Goal: Task Accomplishment & Management: Complete application form

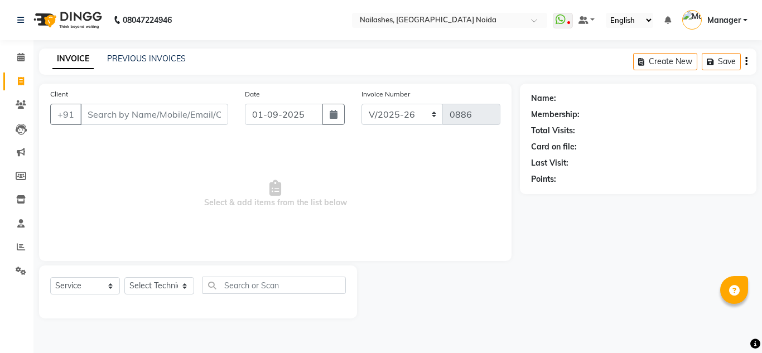
select select "6068"
select select "service"
drag, startPoint x: 0, startPoint y: 0, endPoint x: 198, endPoint y: 120, distance: 231.2
click at [198, 120] on input "Client" at bounding box center [154, 114] width 148 height 21
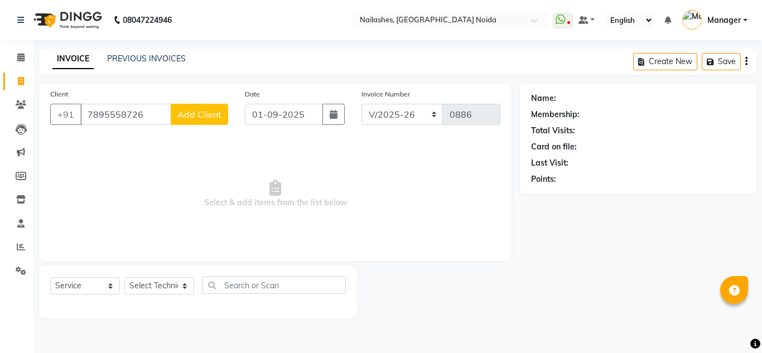
type input "7895558726"
click at [205, 114] on span "Add Client" at bounding box center [200, 114] width 44 height 11
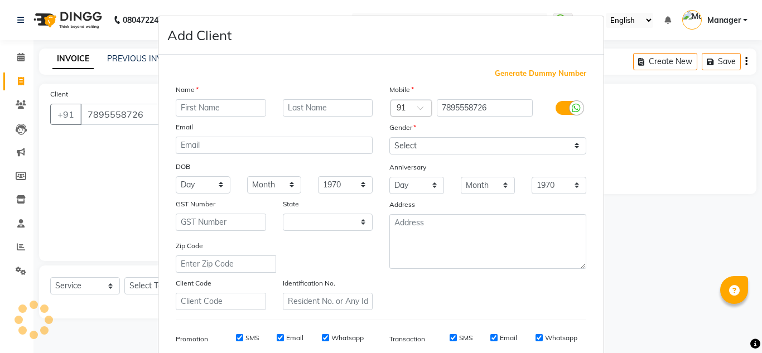
select select "21"
click at [221, 114] on input "text" at bounding box center [221, 107] width 90 height 17
click at [222, 111] on input "text" at bounding box center [221, 107] width 90 height 17
type input "vakeel"
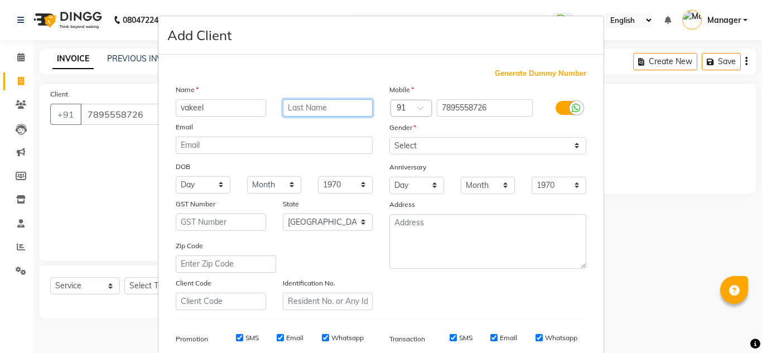
click at [349, 110] on input "text" at bounding box center [328, 107] width 90 height 17
type input "kanh"
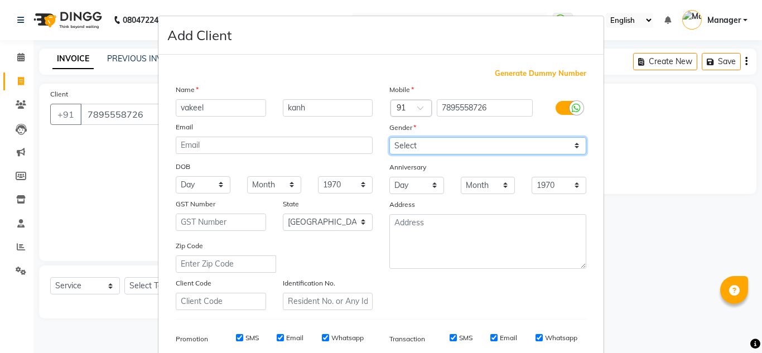
click at [444, 146] on select "Select [DEMOGRAPHIC_DATA] [DEMOGRAPHIC_DATA] Other Prefer Not To Say" at bounding box center [488, 145] width 197 height 17
select select "[DEMOGRAPHIC_DATA]"
click at [390, 137] on select "Select [DEMOGRAPHIC_DATA] [DEMOGRAPHIC_DATA] Other Prefer Not To Say" at bounding box center [488, 145] width 197 height 17
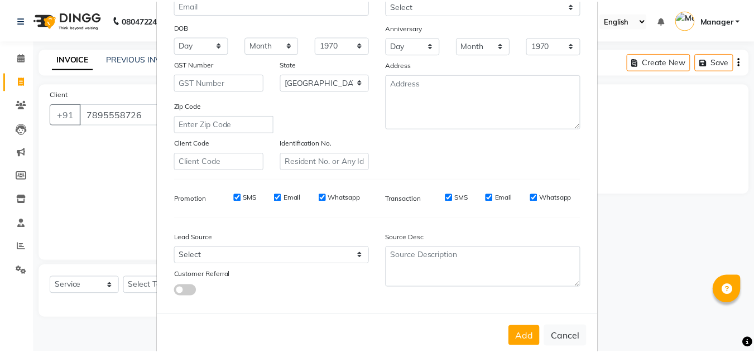
scroll to position [155, 0]
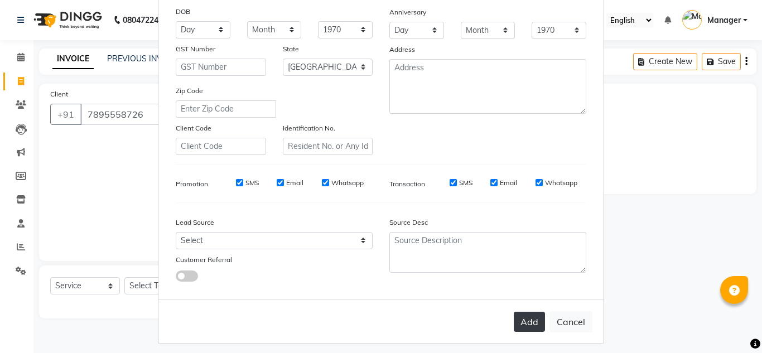
click at [522, 324] on button "Add" at bounding box center [529, 322] width 31 height 20
type input "78******26"
select select
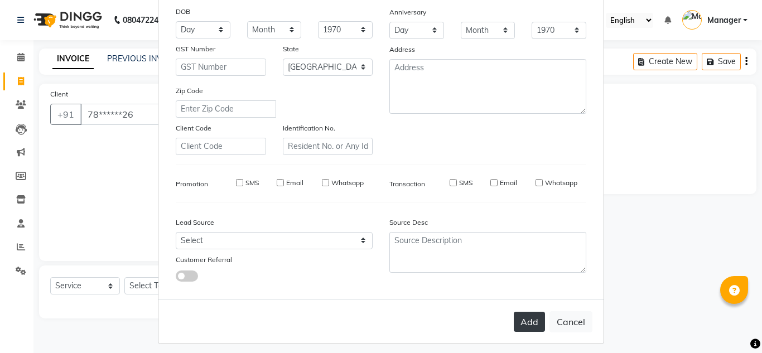
select select "null"
select select
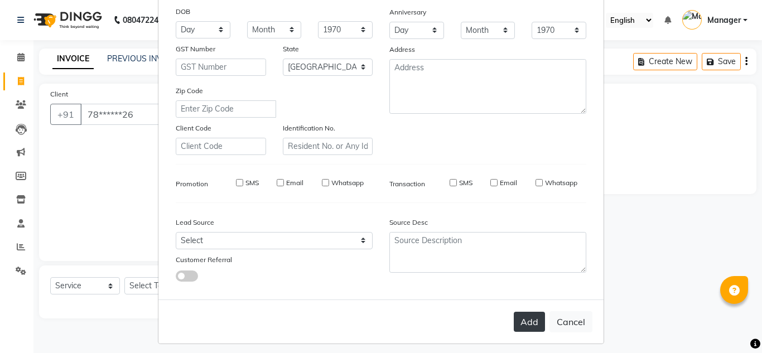
checkbox input "false"
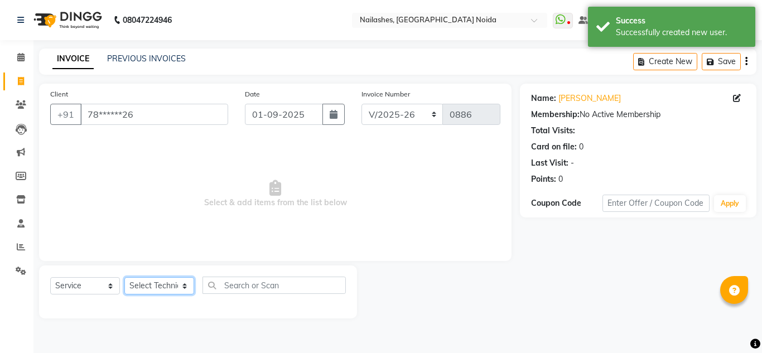
click at [157, 289] on select "Select Technician [PERSON_NAME] [PERSON_NAME] Lokito Manager [PERSON_NAME] [PER…" at bounding box center [159, 285] width 70 height 17
select select "62846"
click at [124, 277] on select "Select Technician [PERSON_NAME] [PERSON_NAME] Lokito Manager [PERSON_NAME] [PER…" at bounding box center [159, 285] width 70 height 17
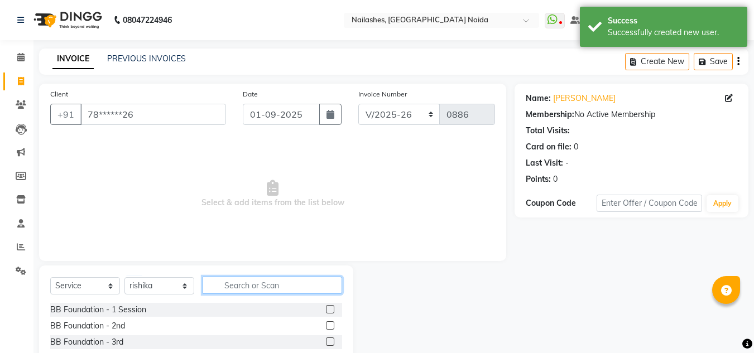
click at [246, 282] on input "text" at bounding box center [273, 285] width 140 height 17
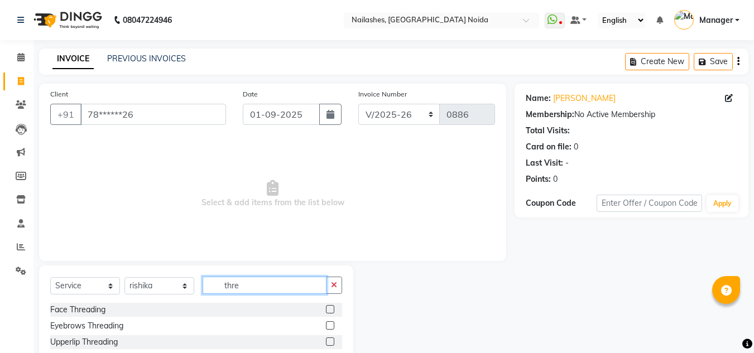
type input "thre"
click at [331, 311] on label at bounding box center [330, 309] width 8 height 8
click at [331, 311] on input "checkbox" at bounding box center [329, 309] width 7 height 7
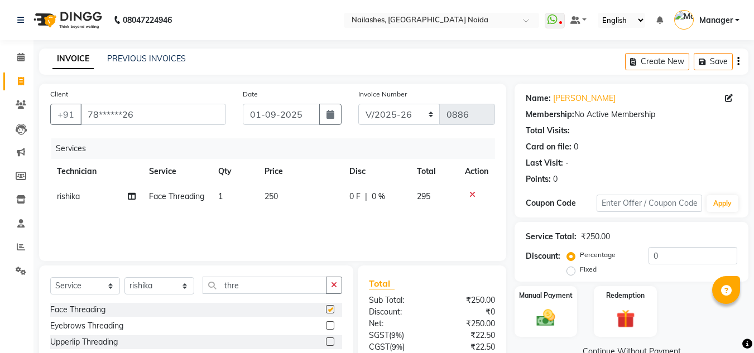
checkbox input "false"
click at [276, 197] on span "250" at bounding box center [271, 196] width 13 height 10
select select "62846"
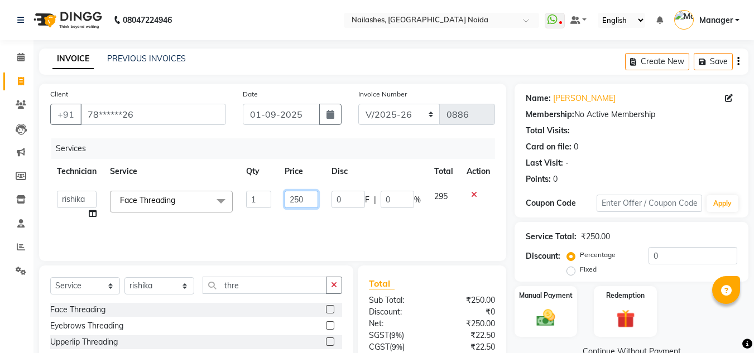
click at [311, 200] on input "250" at bounding box center [301, 199] width 33 height 17
type input "2"
click at [307, 199] on input "151" at bounding box center [301, 199] width 33 height 17
type input "100"
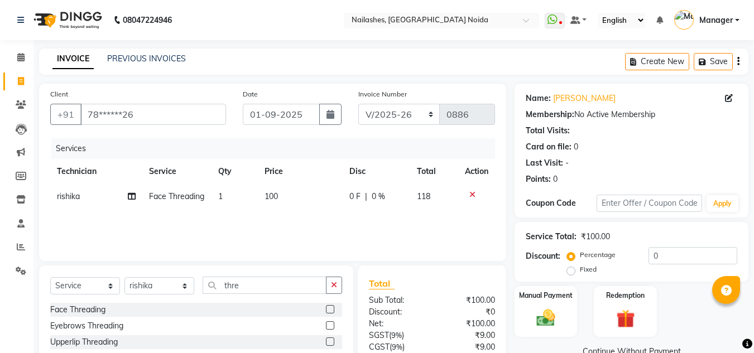
click at [442, 198] on td "118" at bounding box center [434, 196] width 48 height 25
select select "62846"
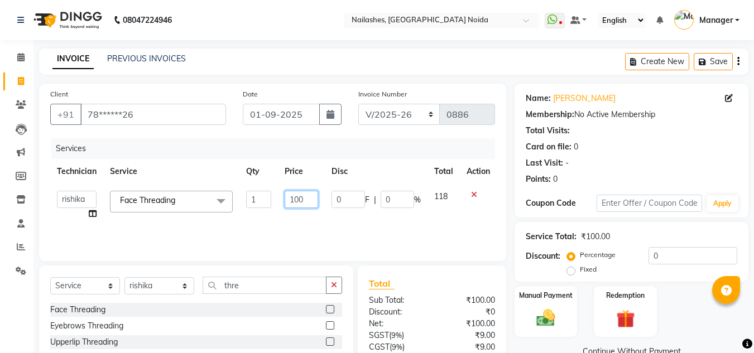
click at [304, 200] on input "100" at bounding box center [301, 199] width 33 height 17
type input "110"
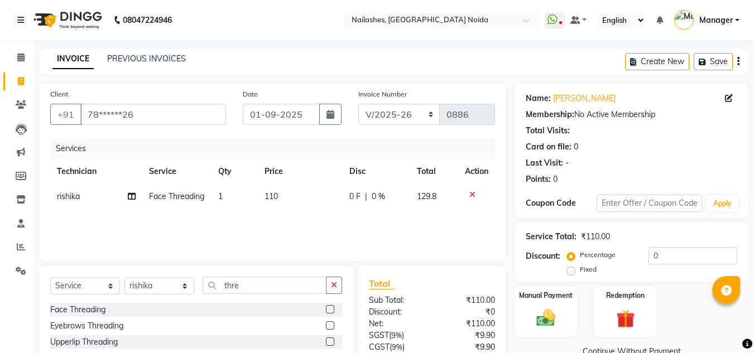
click at [437, 193] on span "129.8" at bounding box center [427, 196] width 20 height 10
select select "62846"
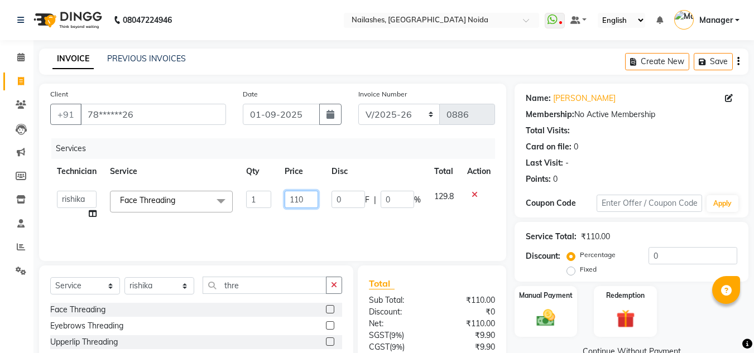
click at [306, 200] on input "110" at bounding box center [301, 199] width 33 height 17
type input "109"
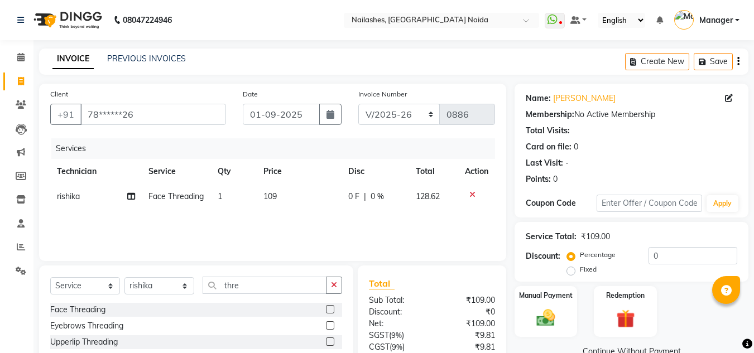
click at [448, 193] on td "128.62" at bounding box center [434, 196] width 50 height 25
select select "62846"
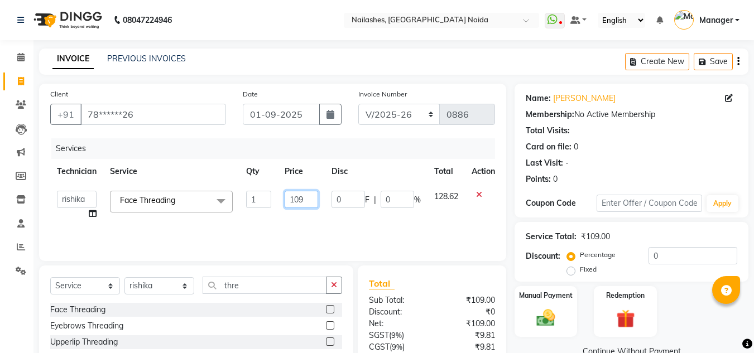
click at [306, 197] on input "109" at bounding box center [301, 199] width 33 height 17
type input "101"
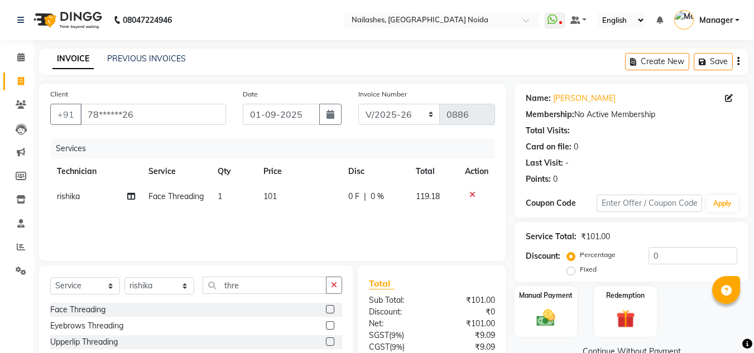
click at [439, 193] on span "119.18" at bounding box center [428, 196] width 24 height 10
select select "62846"
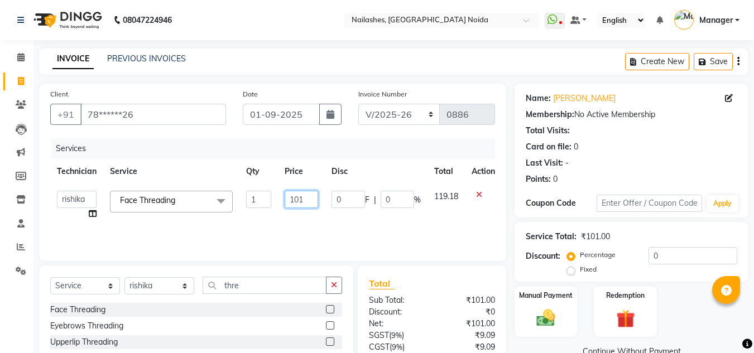
click at [308, 199] on input "101" at bounding box center [301, 199] width 33 height 17
type input "102"
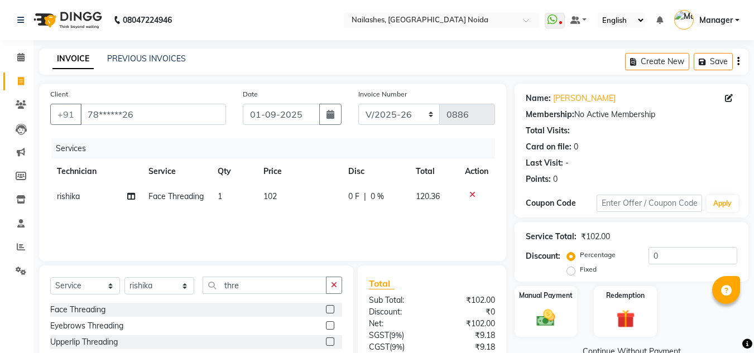
click at [439, 195] on span "120.36" at bounding box center [428, 196] width 24 height 10
select select "62846"
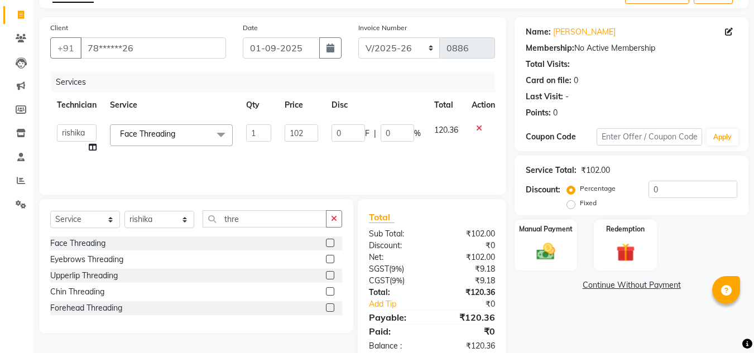
scroll to position [93, 0]
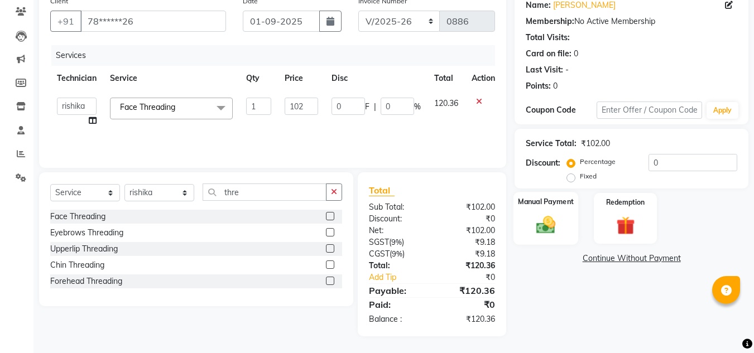
click at [521, 239] on div "Manual Payment" at bounding box center [546, 218] width 65 height 53
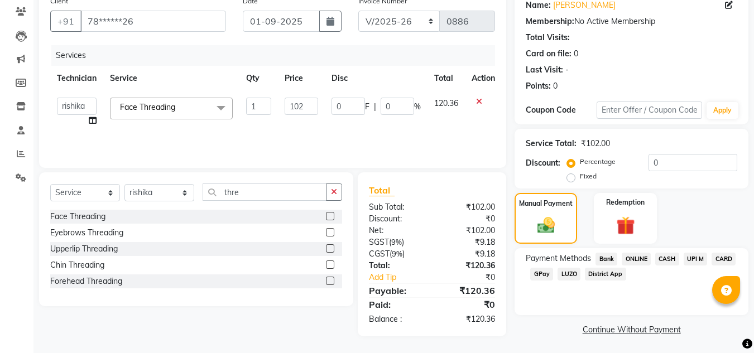
click at [638, 261] on span "ONLINE" at bounding box center [636, 259] width 29 height 13
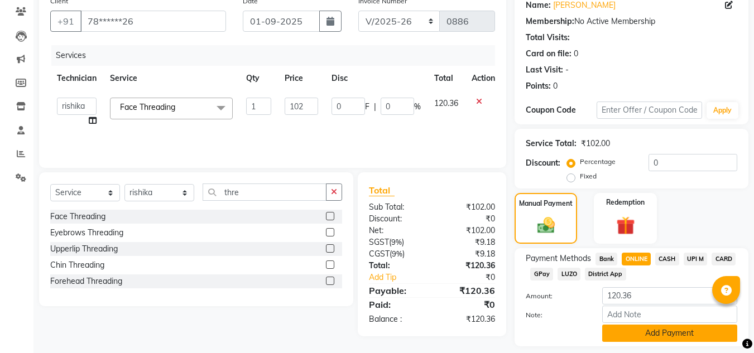
click at [644, 332] on button "Add Payment" at bounding box center [669, 333] width 135 height 17
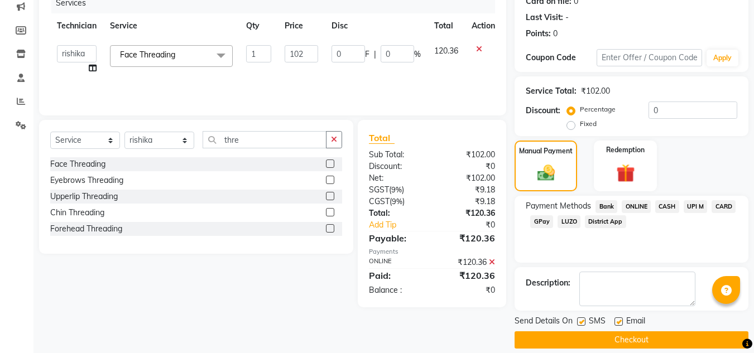
scroll to position [158, 0]
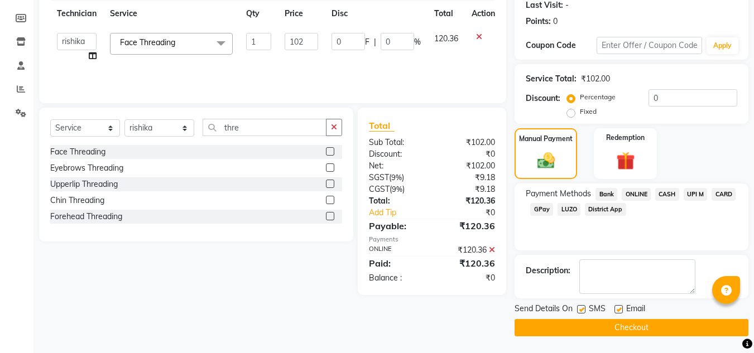
click at [613, 328] on button "Checkout" at bounding box center [632, 327] width 234 height 17
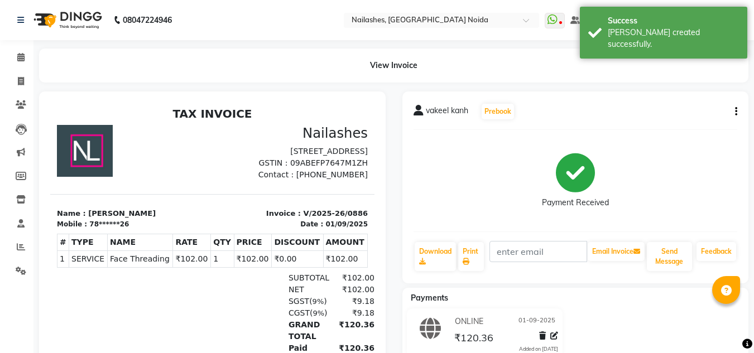
select select "service"
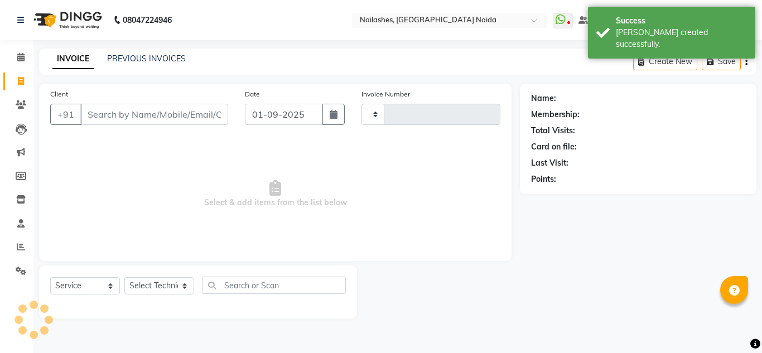
type input "0887"
select select "6068"
click at [146, 57] on link "PREVIOUS INVOICES" at bounding box center [146, 59] width 79 height 10
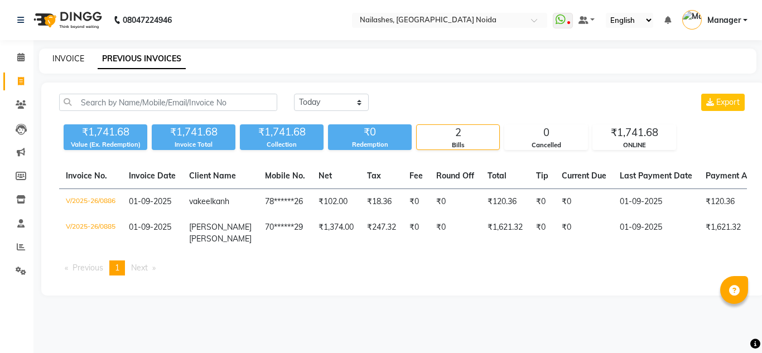
click at [75, 59] on link "INVOICE" at bounding box center [68, 59] width 32 height 10
select select "service"
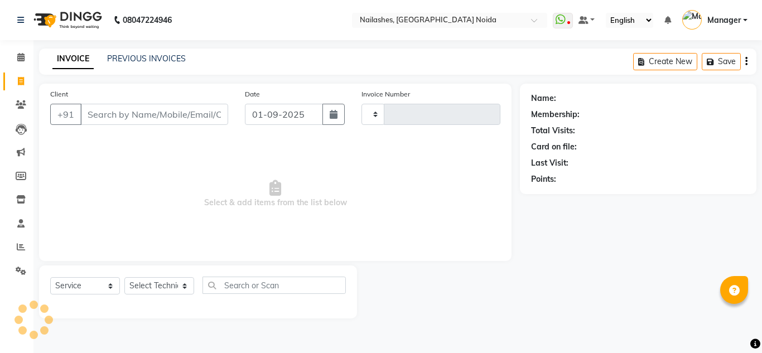
type input "0887"
select select "6068"
click at [199, 114] on input "Client" at bounding box center [154, 114] width 148 height 21
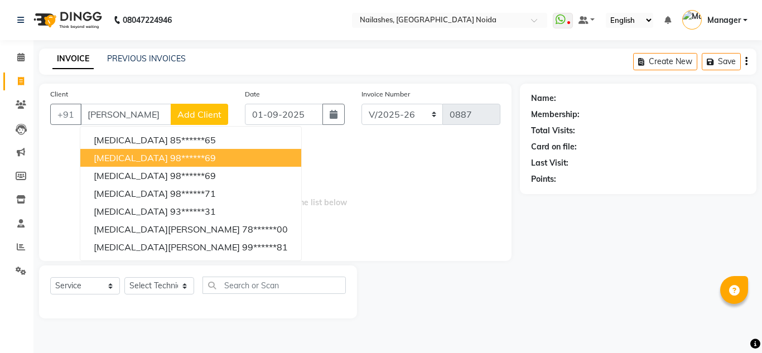
click at [170, 161] on ngb-highlight "98******69" at bounding box center [193, 157] width 46 height 11
type input "98******69"
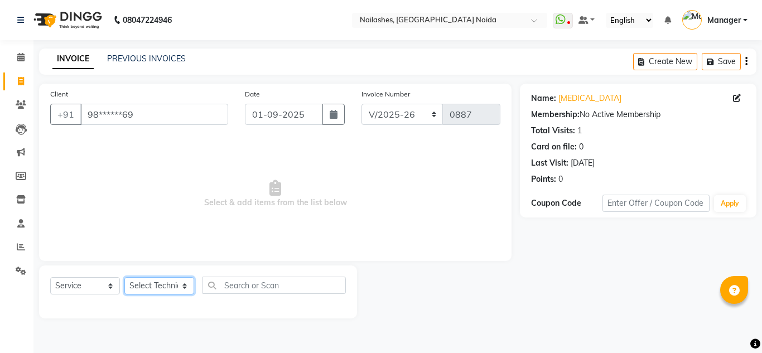
click at [162, 287] on select "Select Technician [PERSON_NAME] [PERSON_NAME] Lokito Manager [PERSON_NAME] [PER…" at bounding box center [159, 285] width 70 height 17
select select "44095"
click at [124, 277] on select "Select Technician [PERSON_NAME] [PERSON_NAME] Lokito Manager [PERSON_NAME] [PER…" at bounding box center [159, 285] width 70 height 17
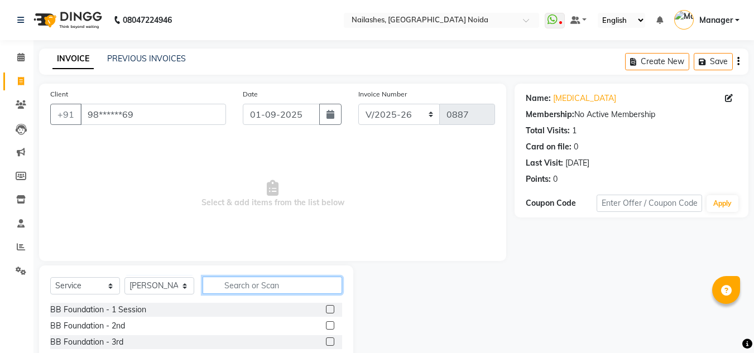
click at [247, 289] on input "text" at bounding box center [273, 285] width 140 height 17
type input "ex"
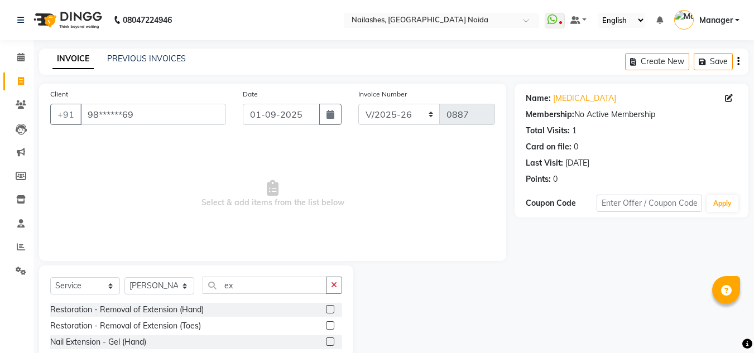
click at [326, 342] on label at bounding box center [330, 342] width 8 height 8
click at [326, 342] on input "checkbox" at bounding box center [329, 342] width 7 height 7
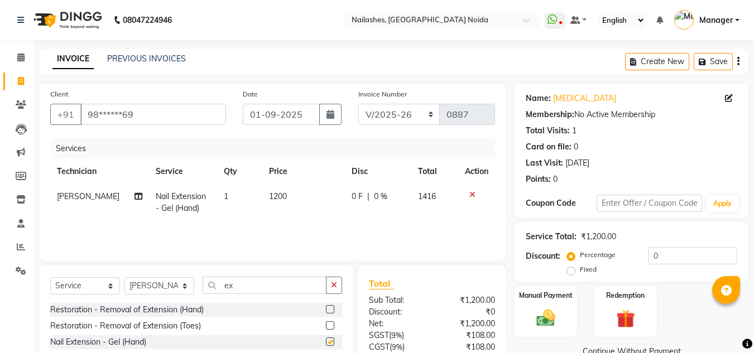
checkbox input "false"
click at [282, 196] on span "1200" at bounding box center [278, 196] width 18 height 10
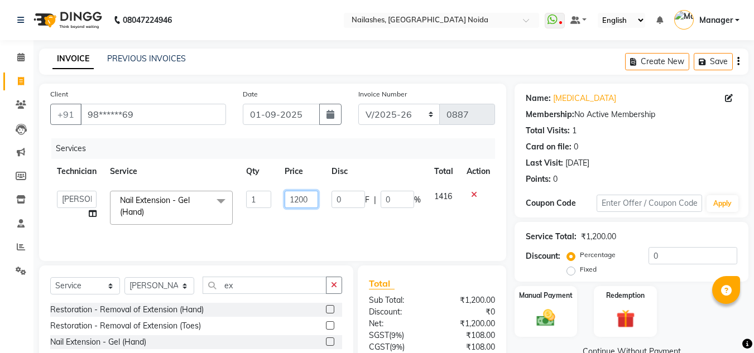
click at [306, 201] on input "1200" at bounding box center [301, 199] width 33 height 17
type input "1"
type input "85"
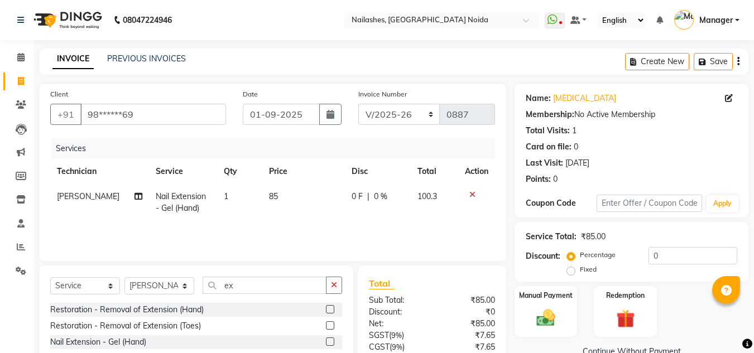
click at [445, 200] on td "100.3" at bounding box center [434, 202] width 47 height 37
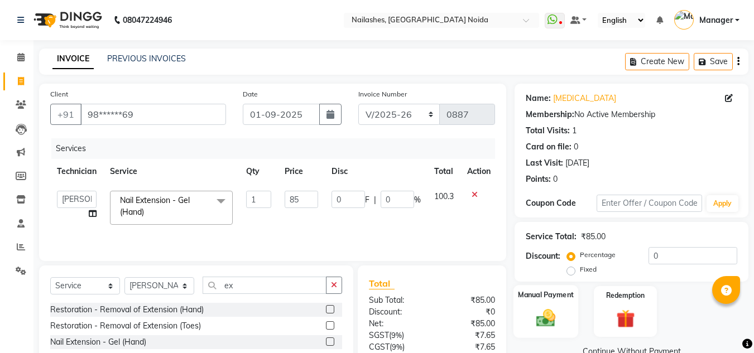
click at [541, 330] on div "Manual Payment" at bounding box center [546, 311] width 65 height 53
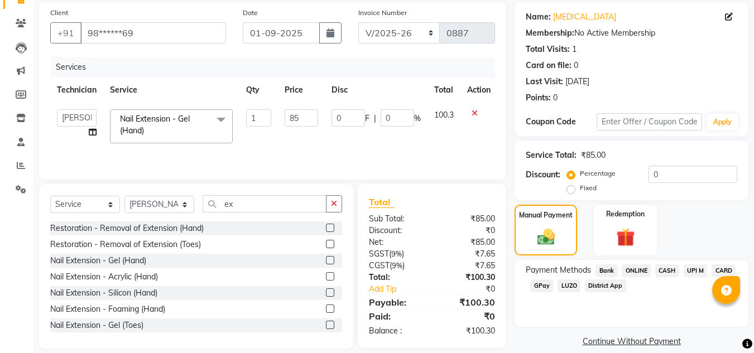
scroll to position [95, 0]
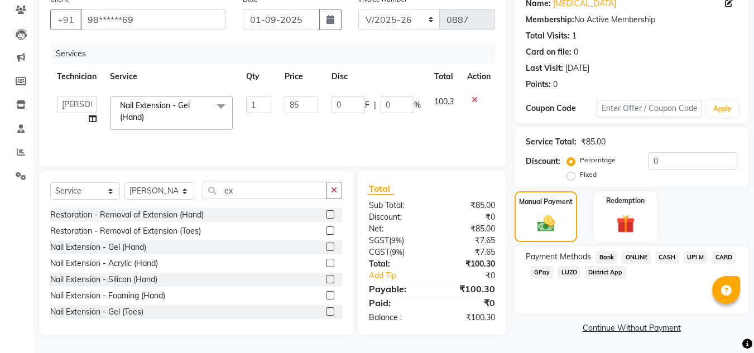
click at [634, 258] on span "ONLINE" at bounding box center [636, 257] width 29 height 13
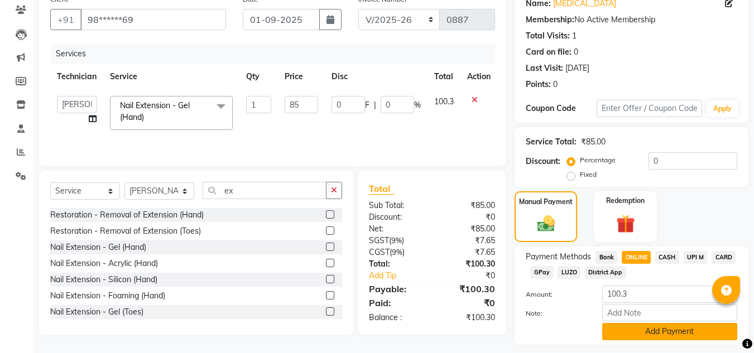
click at [651, 332] on button "Add Payment" at bounding box center [669, 331] width 135 height 17
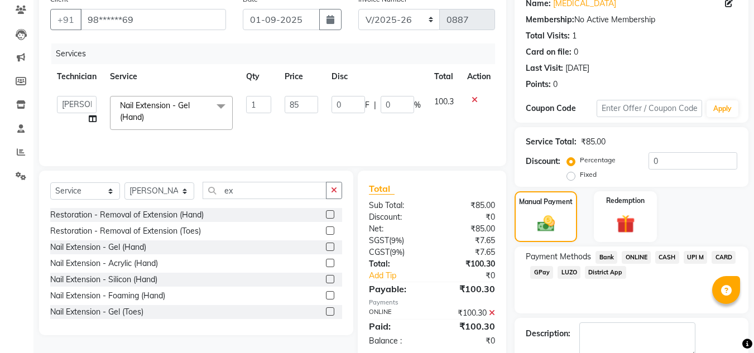
scroll to position [158, 0]
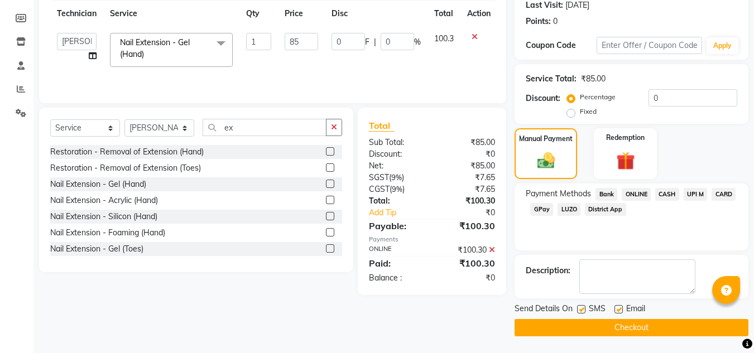
click at [601, 326] on button "Checkout" at bounding box center [632, 327] width 234 height 17
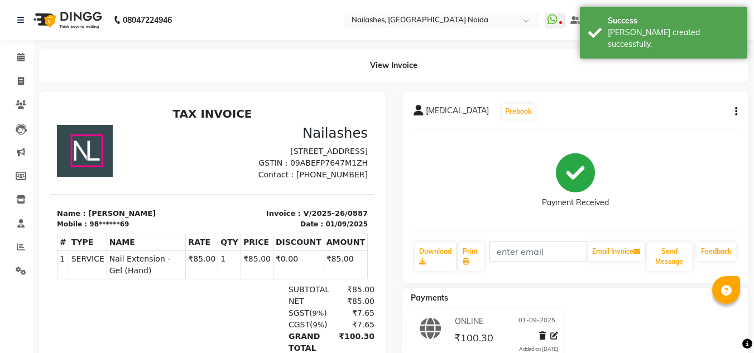
select select "service"
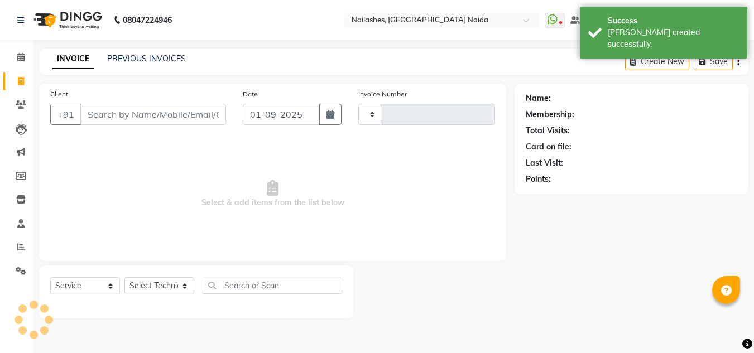
type input "0888"
select select "6068"
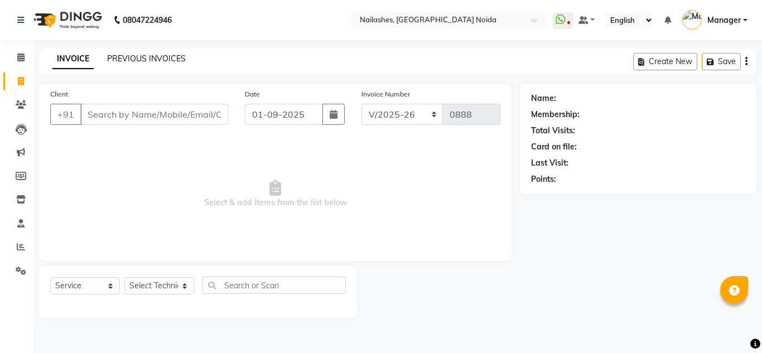
click at [141, 61] on link "PREVIOUS INVOICES" at bounding box center [146, 59] width 79 height 10
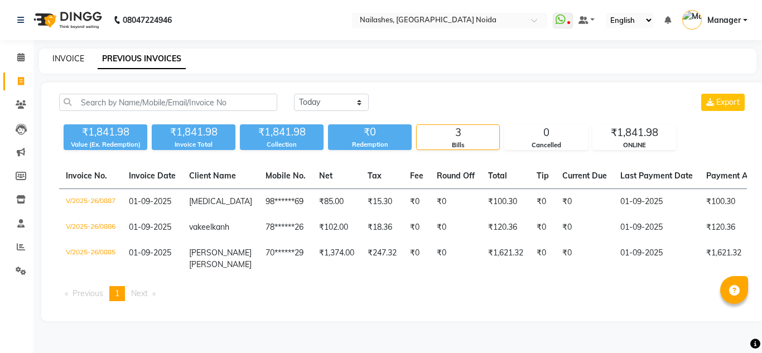
click at [64, 61] on link "INVOICE" at bounding box center [68, 59] width 32 height 10
select select "service"
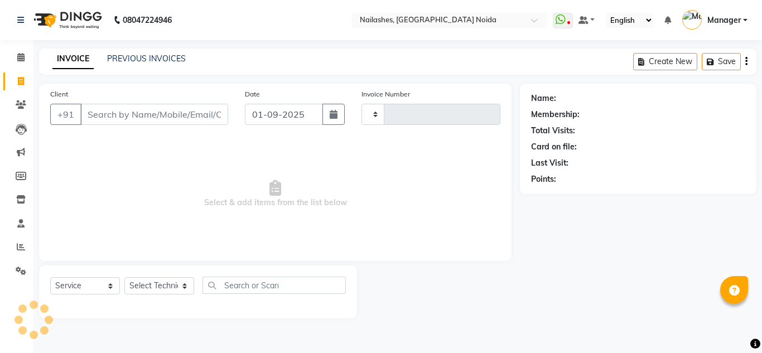
type input "0888"
select select "6068"
